Goal: Find specific page/section: Find specific page/section

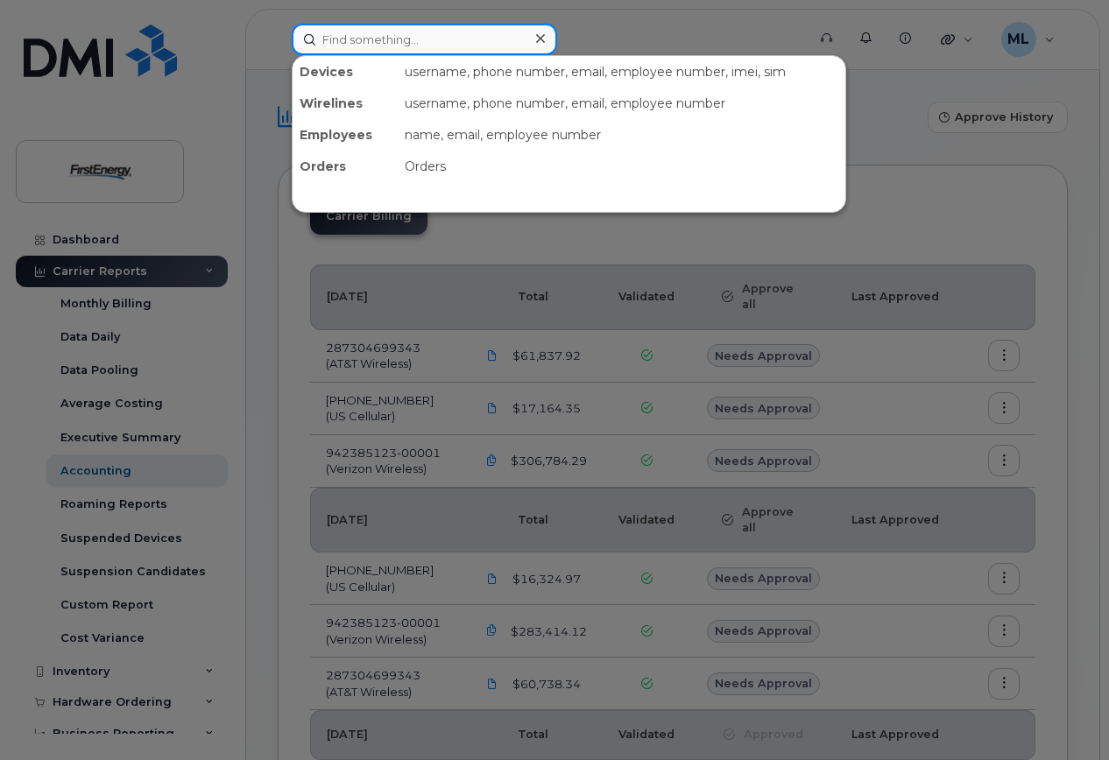
click at [436, 45] on input at bounding box center [424, 40] width 265 height 32
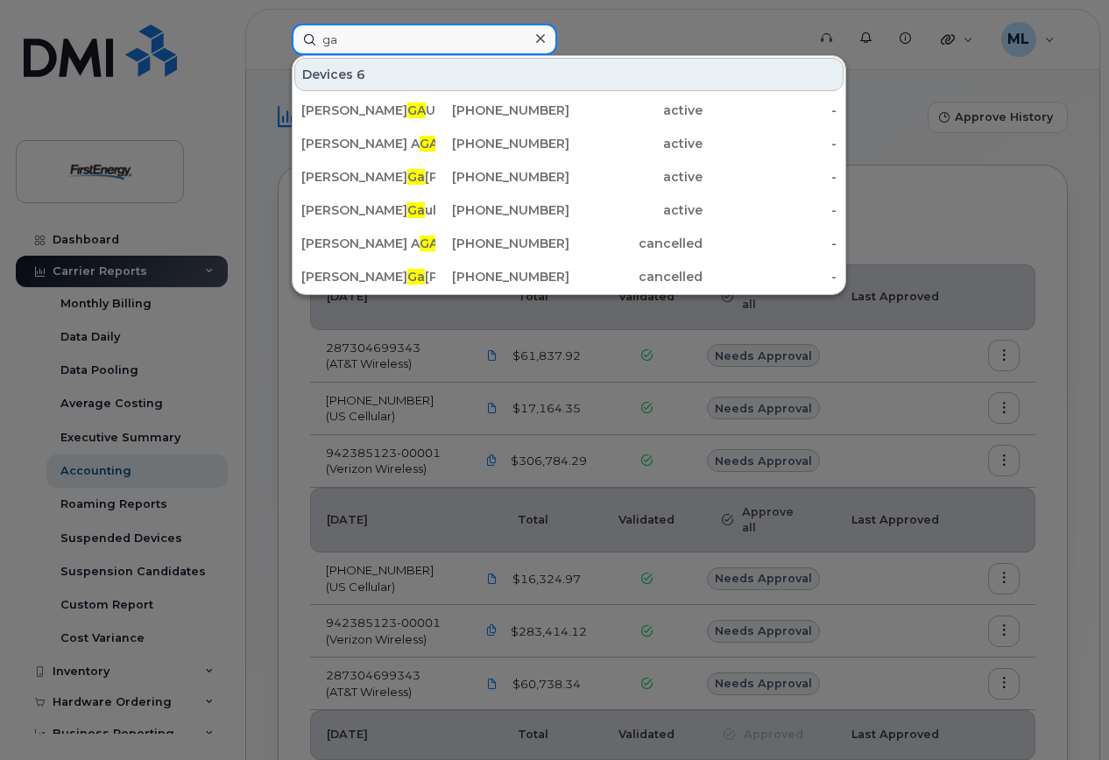
type input "g"
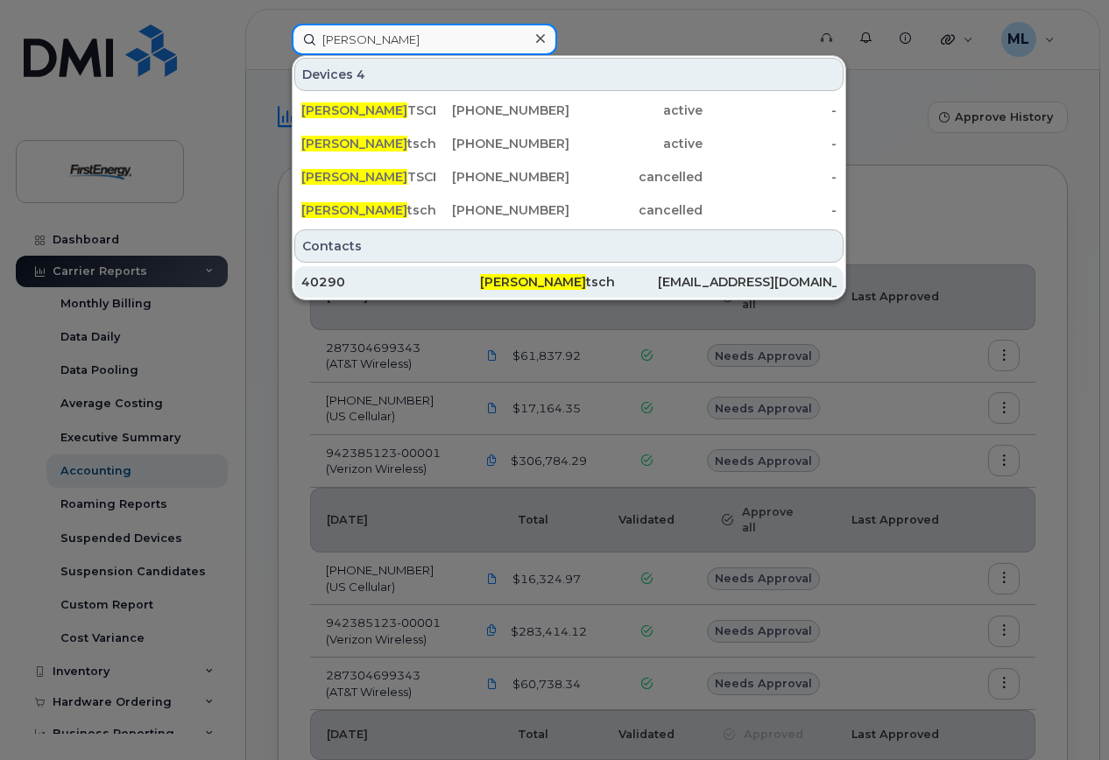
type input "[PERSON_NAME]"
click at [541, 273] on div "[PERSON_NAME] tsch" at bounding box center [569, 282] width 179 height 32
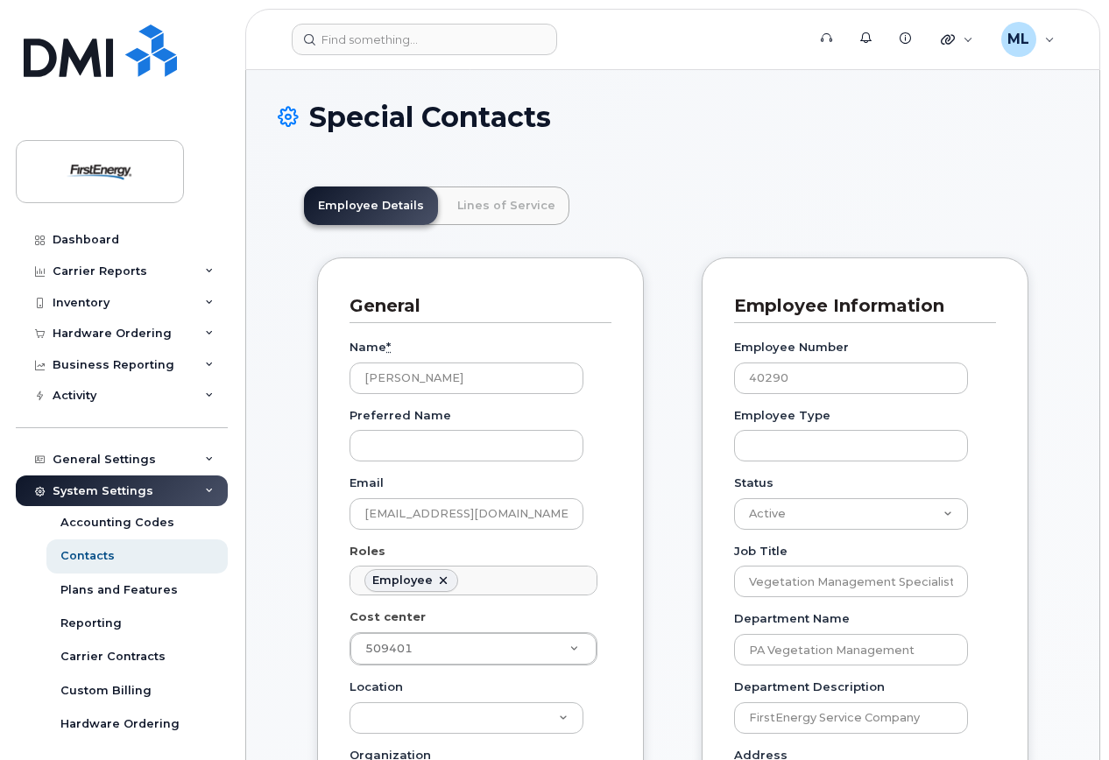
scroll to position [52, 0]
click at [501, 201] on link "Lines of Service" at bounding box center [506, 206] width 126 height 39
